Goal: Find specific page/section: Find specific page/section

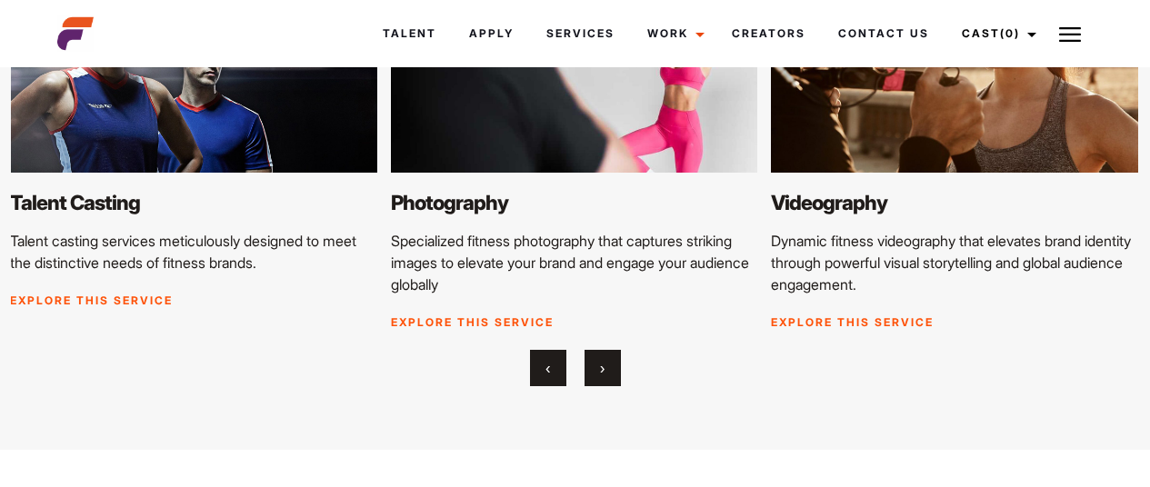
scroll to position [2137, 0]
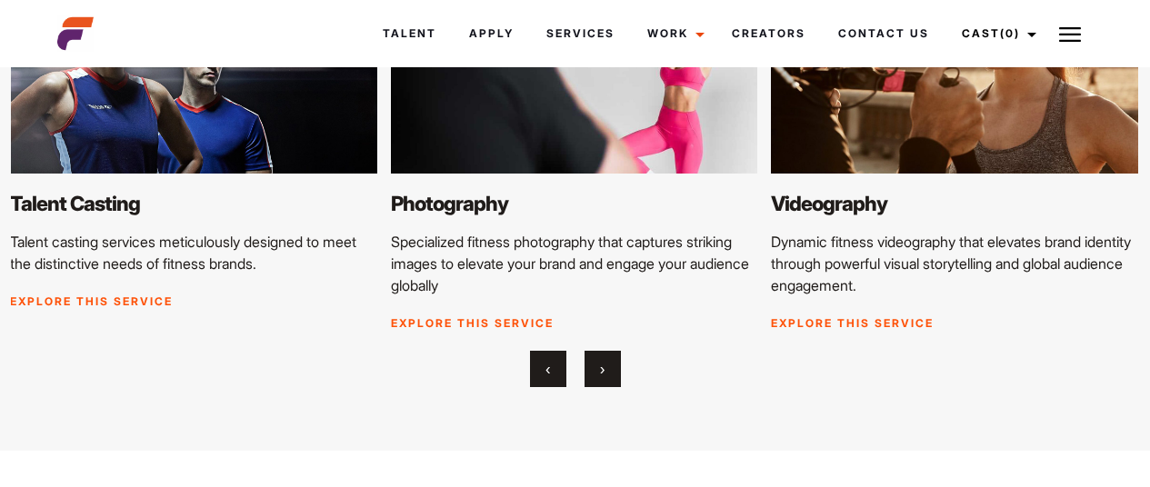
click at [151, 297] on link "Explore this service" at bounding box center [91, 301] width 163 height 14
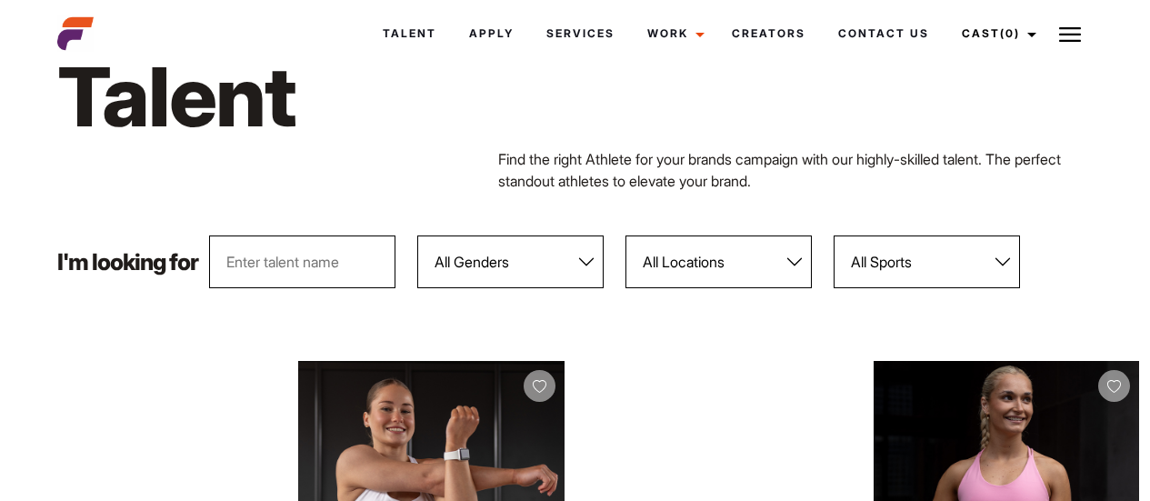
scroll to position [71, 0]
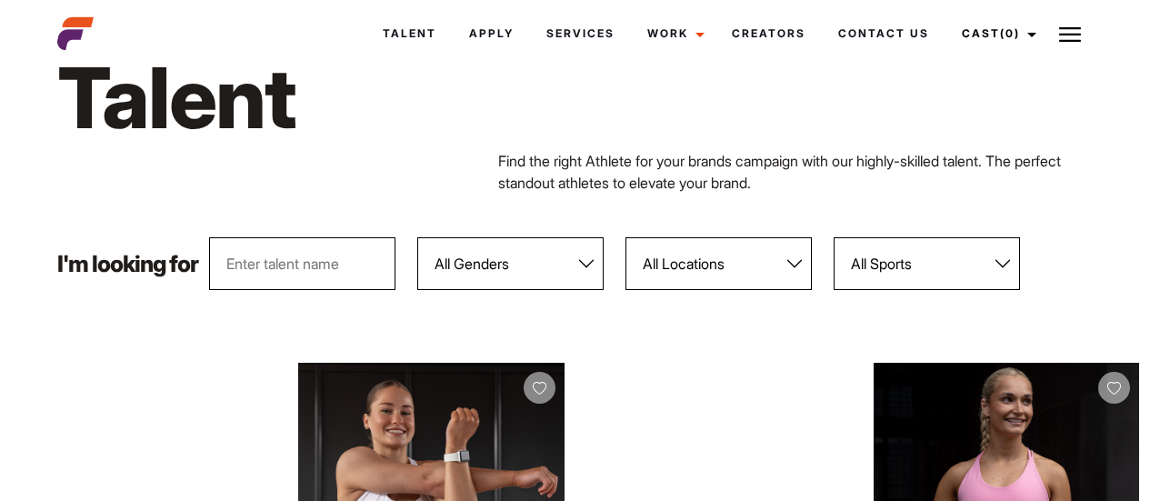
click at [907, 261] on select "All Sports 100 Meter Butterfly Acrobatics Aerial awareness Aerobics AFL Aflw Am…" at bounding box center [926, 263] width 186 height 53
select select "64"
click at [836, 237] on select "All Sports 100 Meter Butterfly Acrobatics Aerial awareness Aerobics AFL Aflw Am…" at bounding box center [926, 263] width 186 height 53
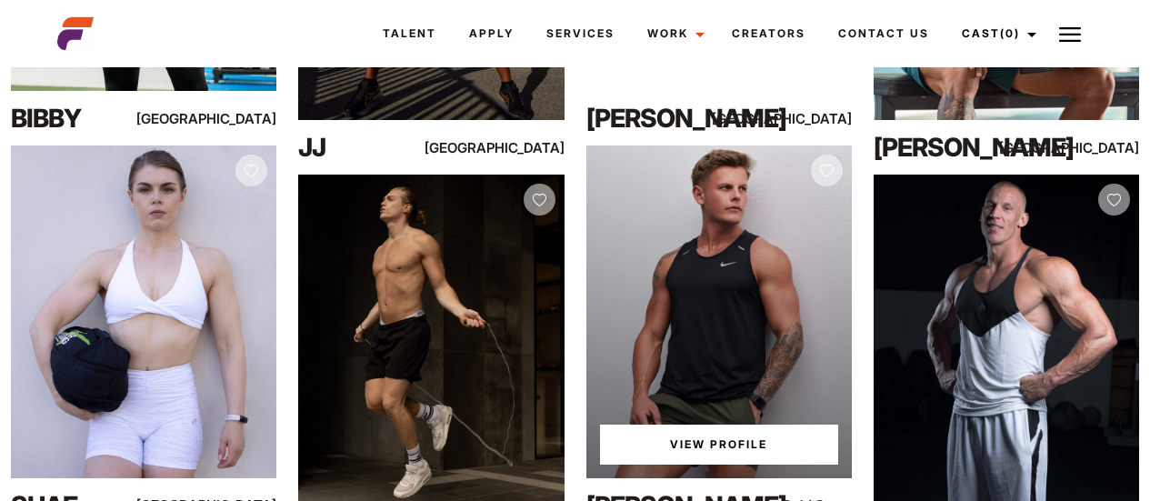
scroll to position [1807, 0]
